Goal: Register for event/course

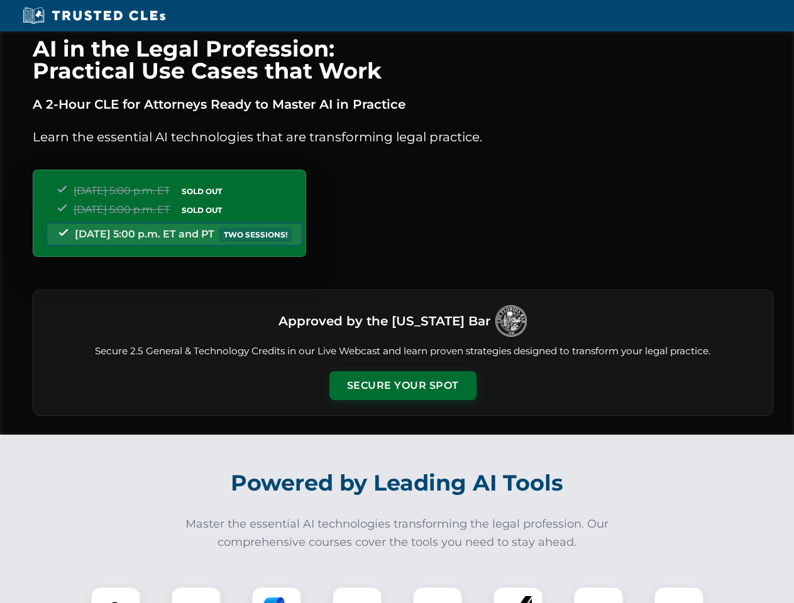
click at [402, 386] on button "Secure Your Spot" at bounding box center [402, 385] width 147 height 29
click at [116, 595] on img at bounding box center [115, 612] width 36 height 36
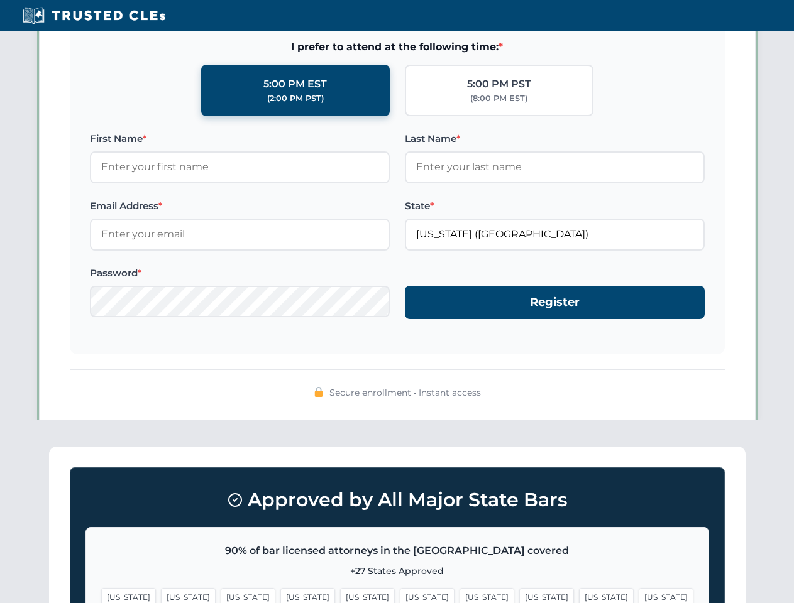
click at [459, 595] on span "[US_STATE]" at bounding box center [486, 597] width 55 height 18
click at [579, 595] on span "[US_STATE]" at bounding box center [606, 597] width 55 height 18
